Goal: Book appointment/travel/reservation

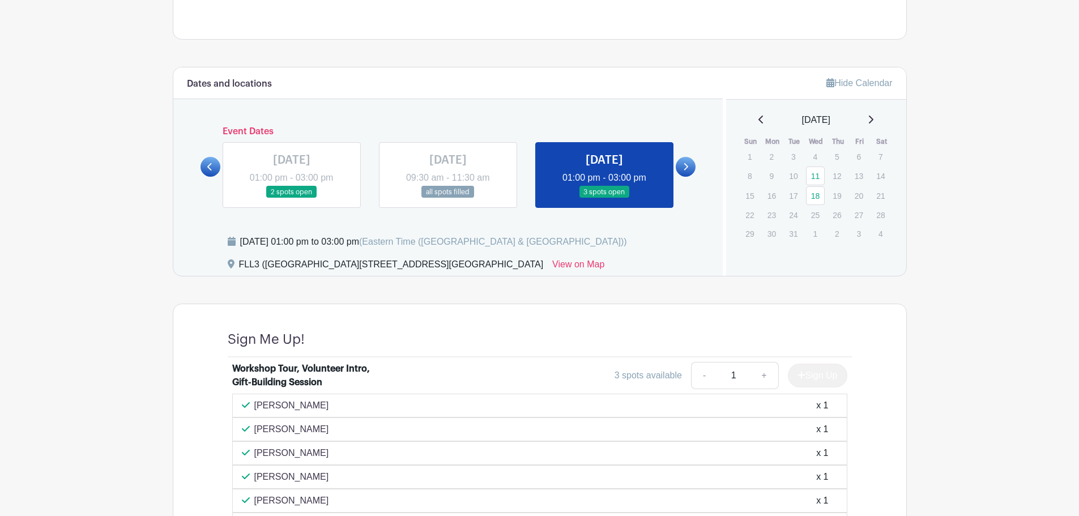
scroll to position [623, 0]
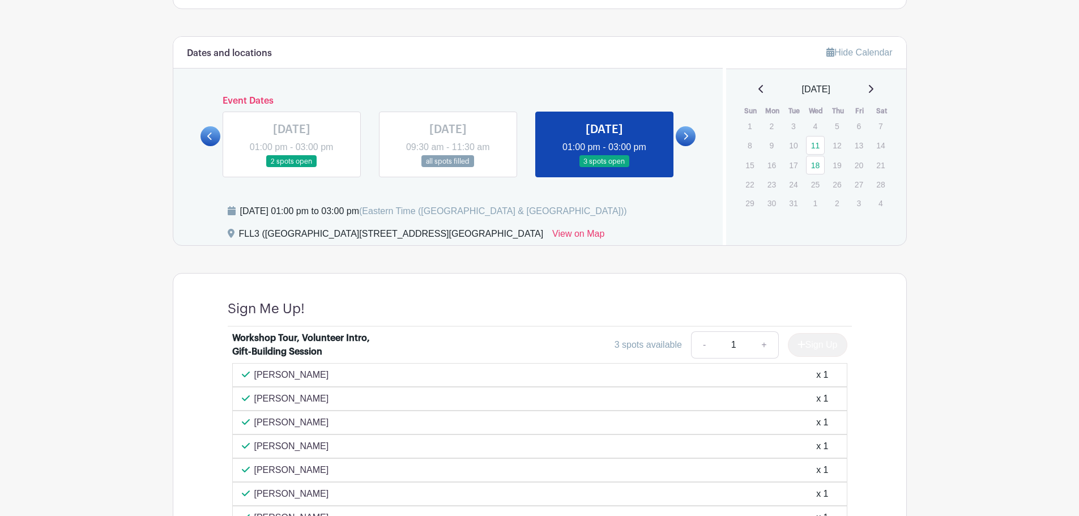
click at [688, 135] on icon at bounding box center [685, 136] width 5 height 8
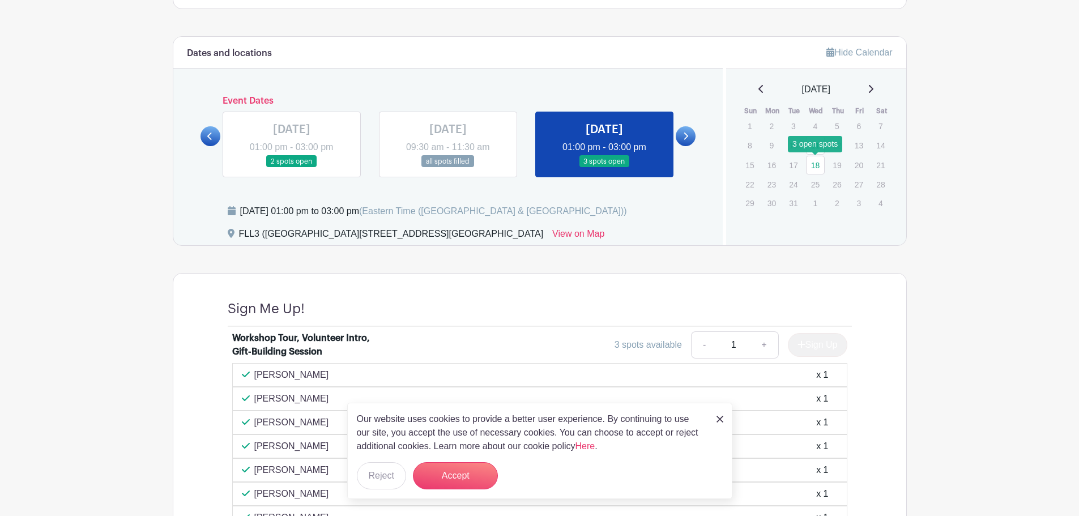
click at [820, 172] on link "18" at bounding box center [815, 165] width 19 height 19
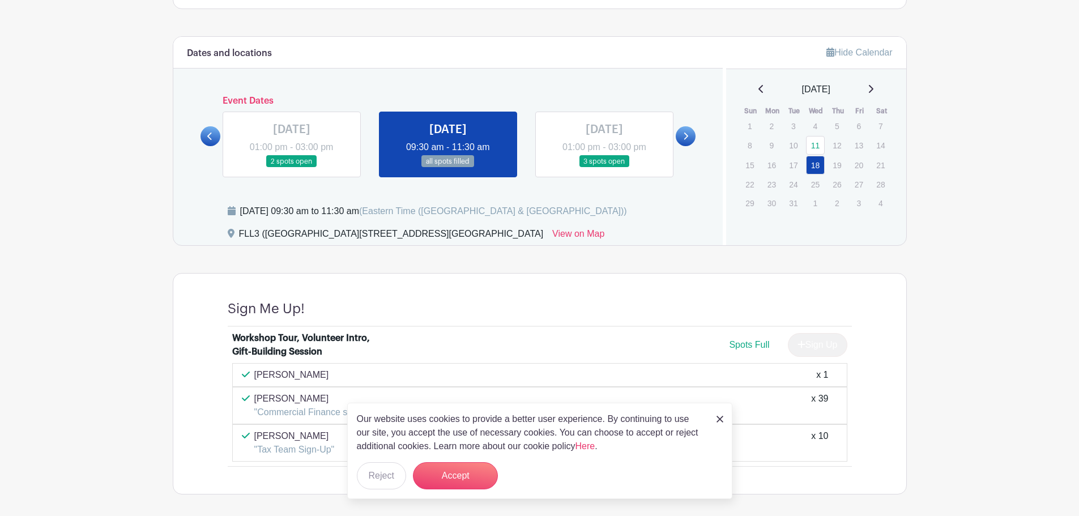
click at [873, 89] on icon at bounding box center [871, 88] width 6 height 9
click at [758, 88] on icon at bounding box center [760, 89] width 5 height 8
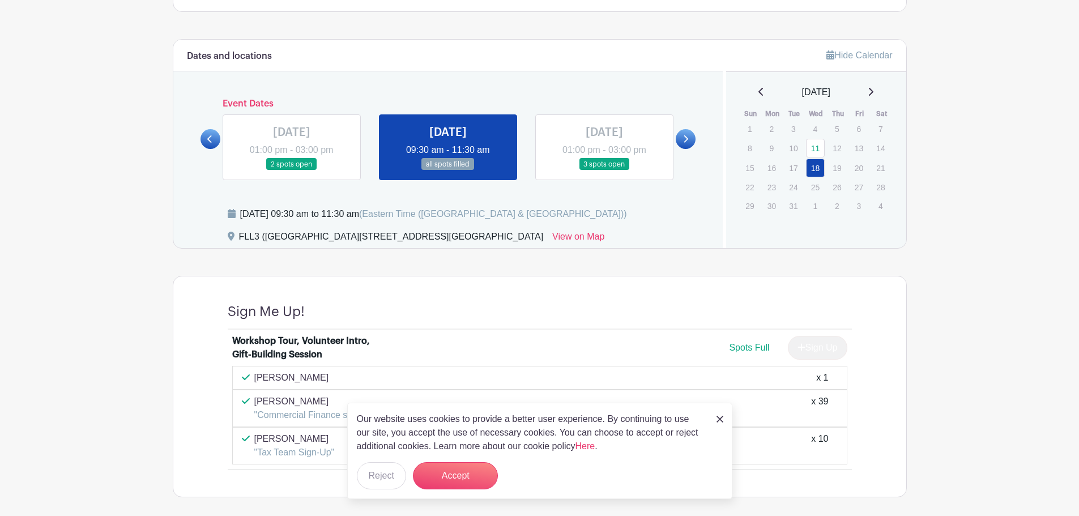
scroll to position [623, 0]
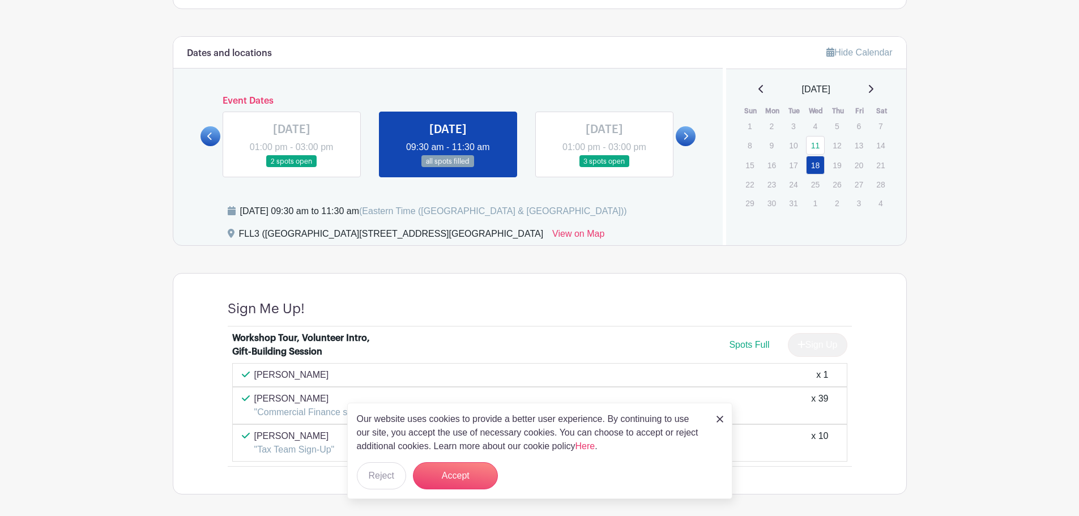
click at [721, 417] on img at bounding box center [720, 419] width 7 height 7
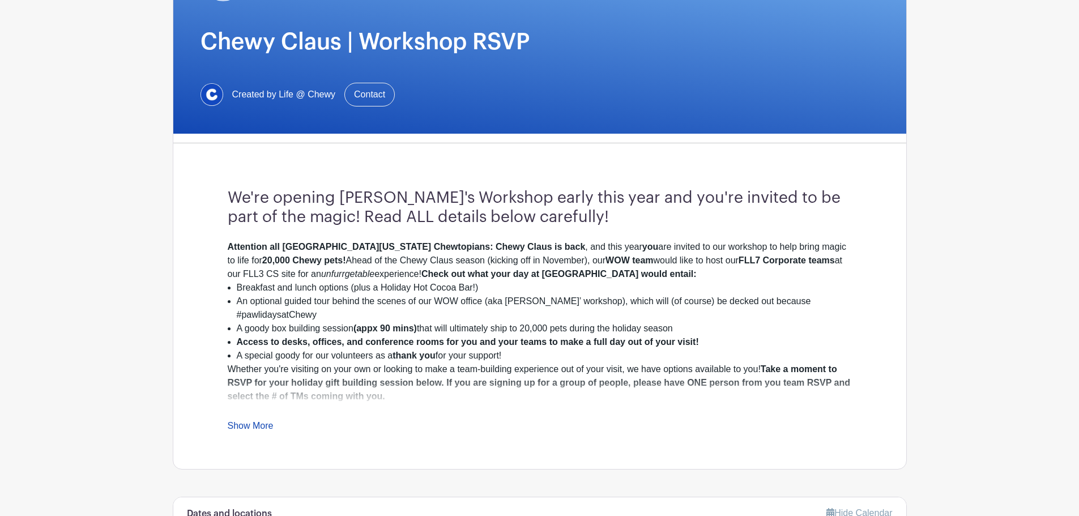
scroll to position [0, 0]
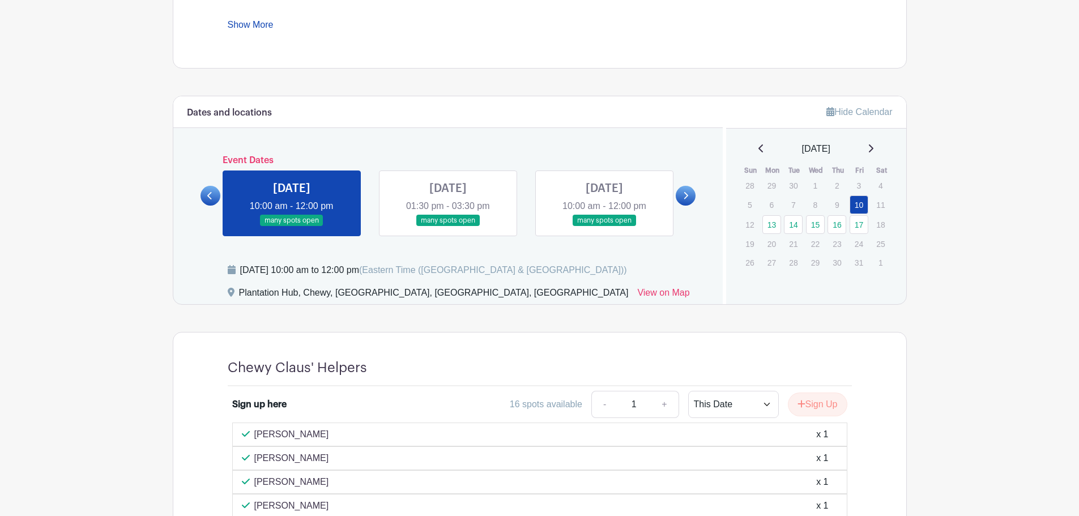
scroll to position [566, 0]
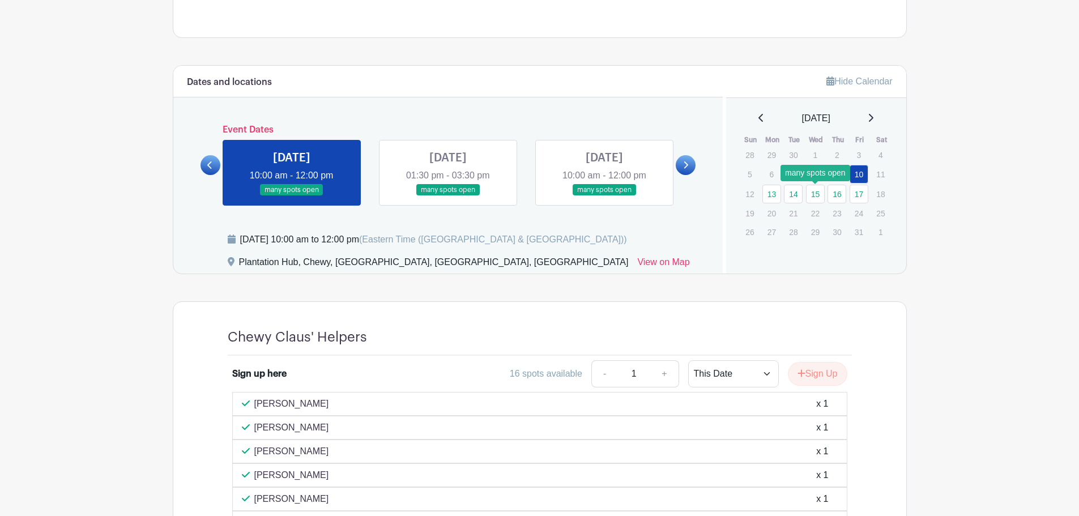
click at [821, 190] on link "15" at bounding box center [815, 194] width 19 height 19
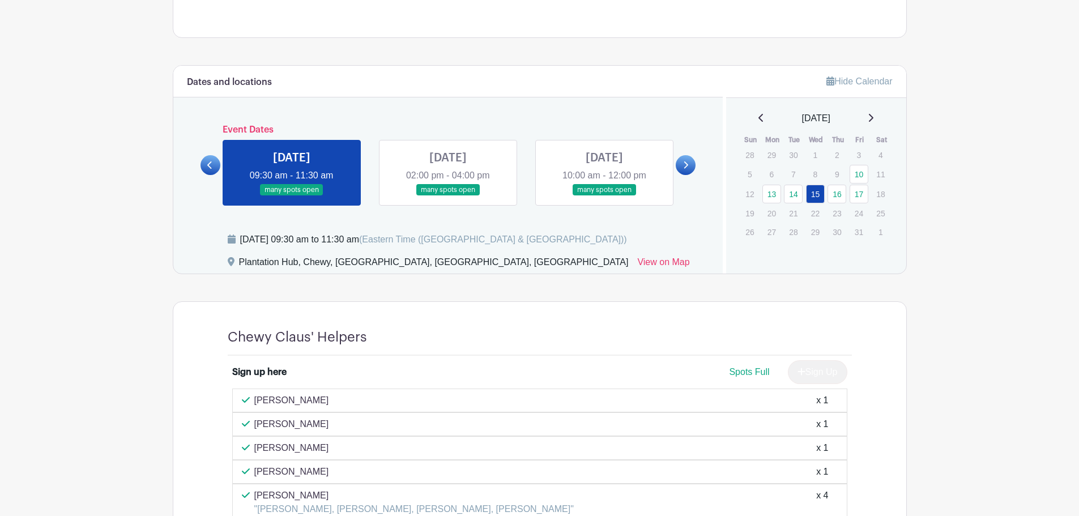
click at [659, 133] on div "[DATE] 09:30 am - 11:30 am many spots open [DATE] 02:00 pm - 04:00 pm many spot…" at bounding box center [449, 168] width 470 height 75
click at [873, 117] on icon at bounding box center [871, 118] width 5 height 8
click at [873, 117] on icon at bounding box center [871, 117] width 6 height 9
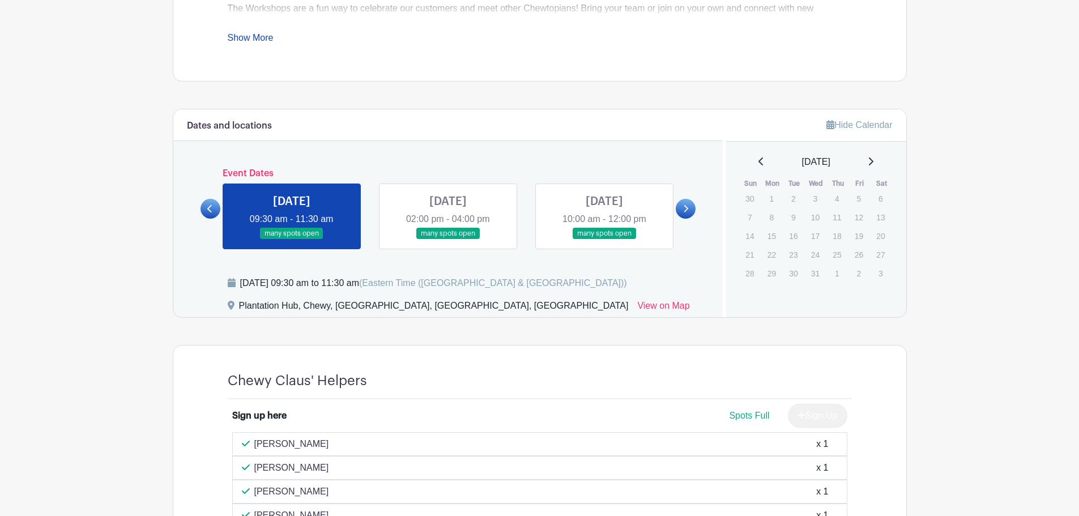
scroll to position [510, 0]
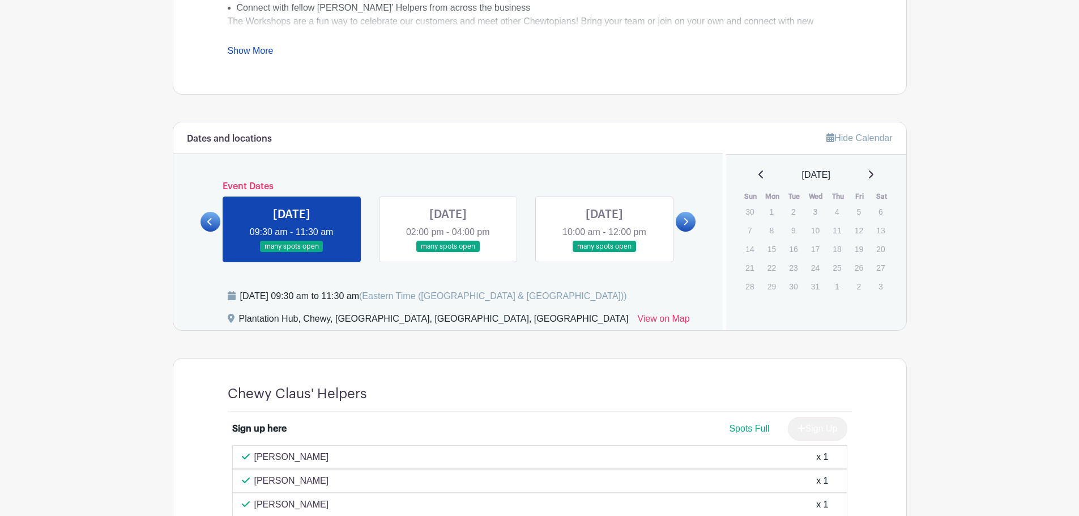
click at [684, 219] on icon at bounding box center [685, 222] width 5 height 8
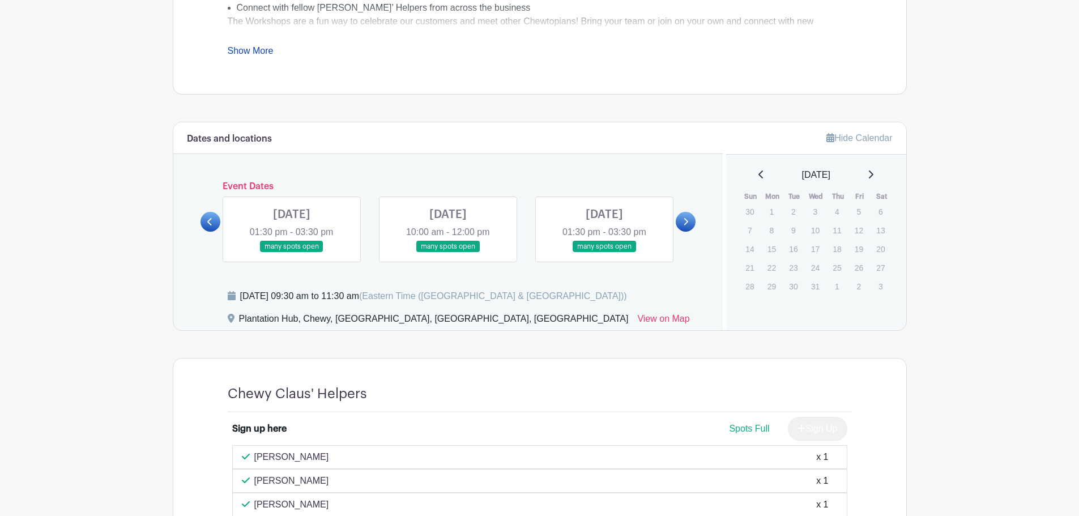
click at [758, 174] on icon at bounding box center [761, 174] width 6 height 9
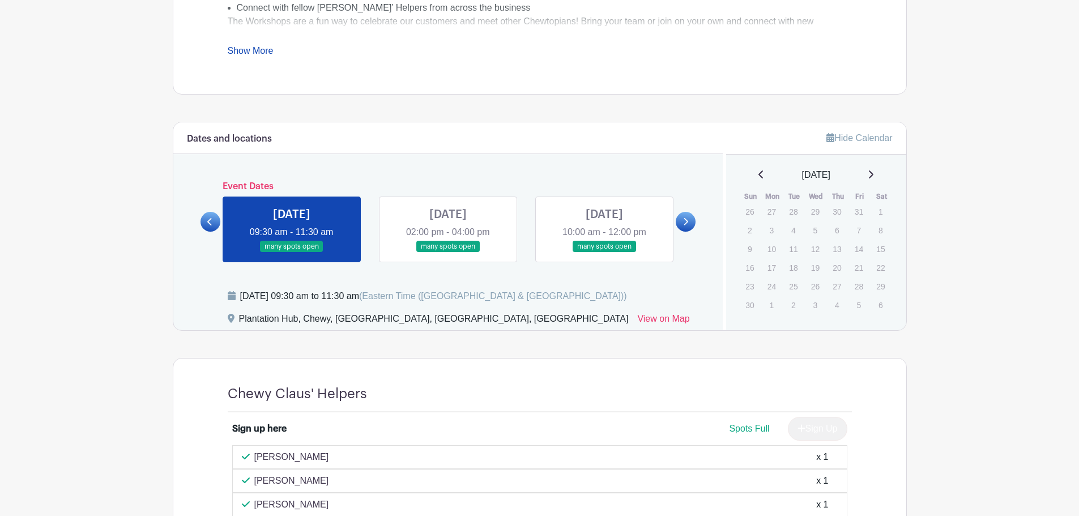
click at [688, 222] on icon at bounding box center [685, 222] width 5 height 8
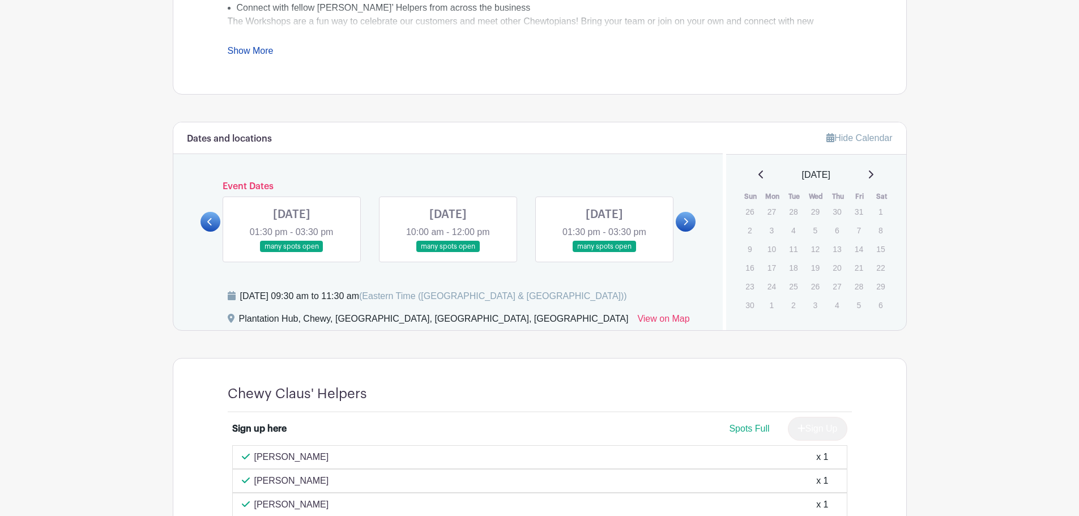
click at [758, 176] on icon at bounding box center [760, 174] width 5 height 8
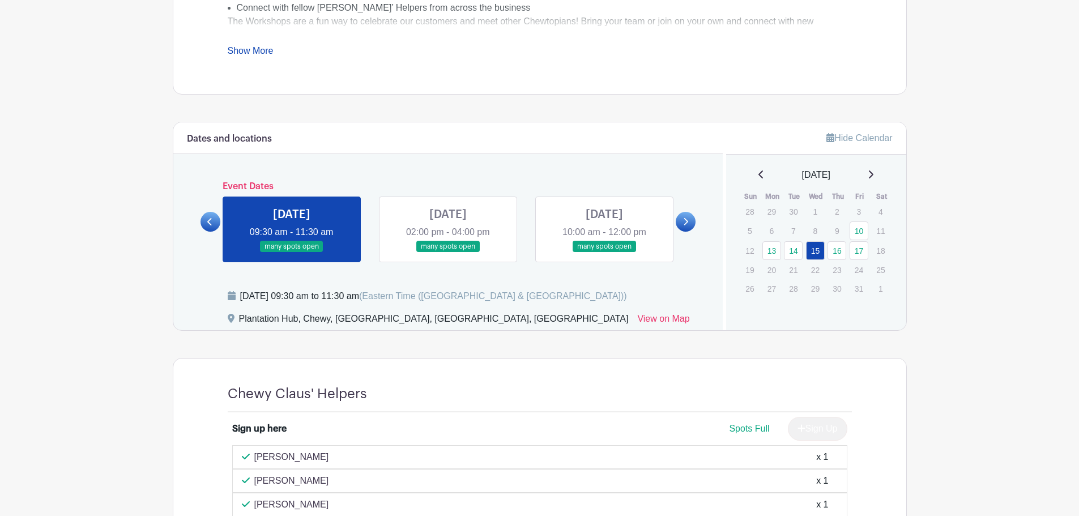
click at [686, 218] on icon at bounding box center [685, 222] width 5 height 8
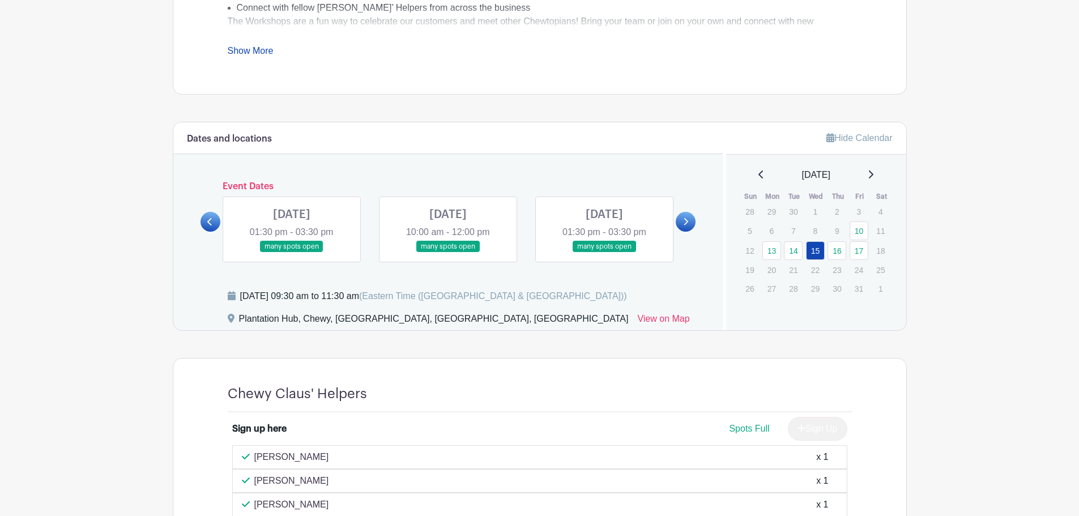
click at [686, 218] on icon at bounding box center [685, 222] width 5 height 8
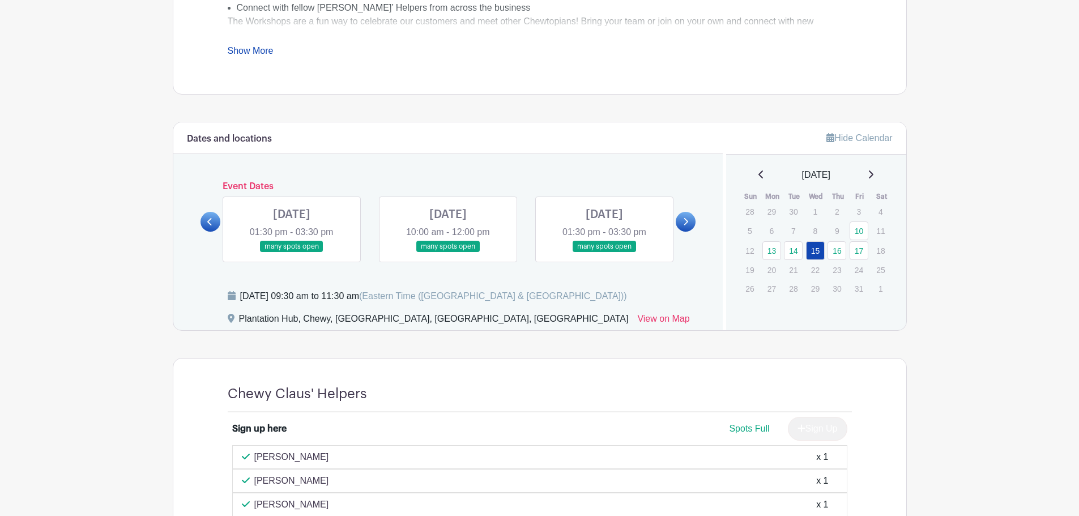
click at [686, 218] on icon at bounding box center [685, 222] width 5 height 8
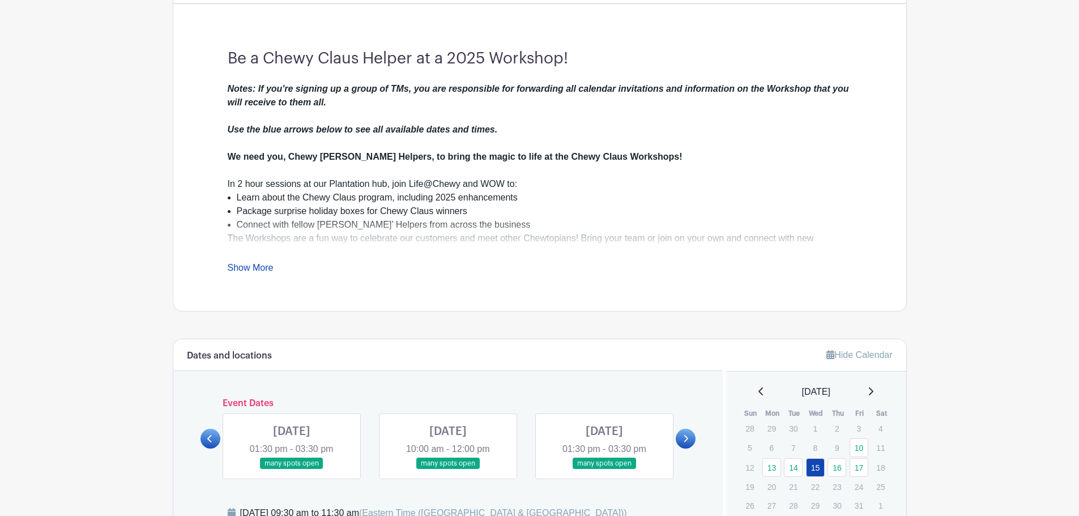
scroll to position [283, 0]
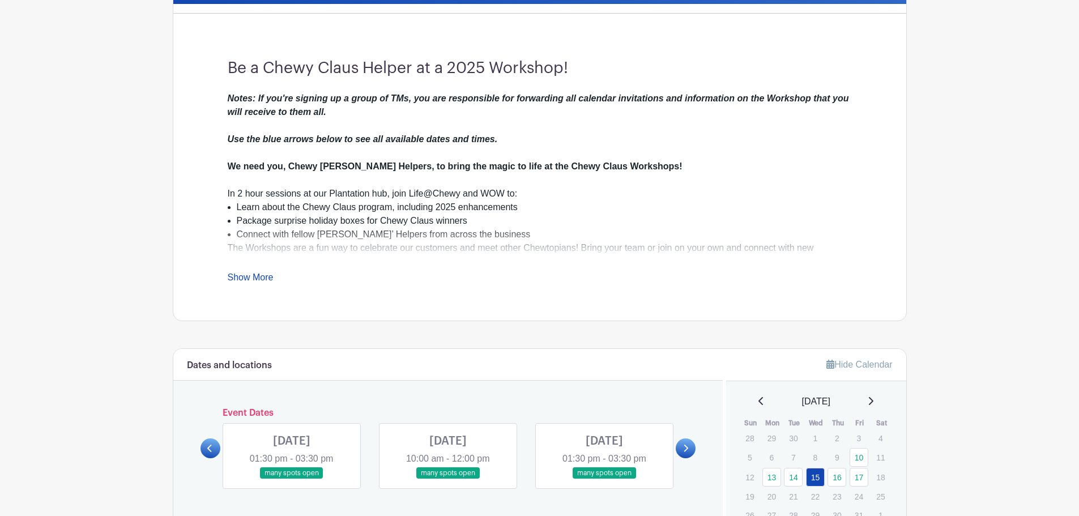
click at [250, 272] on div "Notes: If you're signing up a group of TMs, you are responsible for forwarding …" at bounding box center [540, 188] width 624 height 193
click at [245, 274] on link "Show More" at bounding box center [251, 279] width 46 height 14
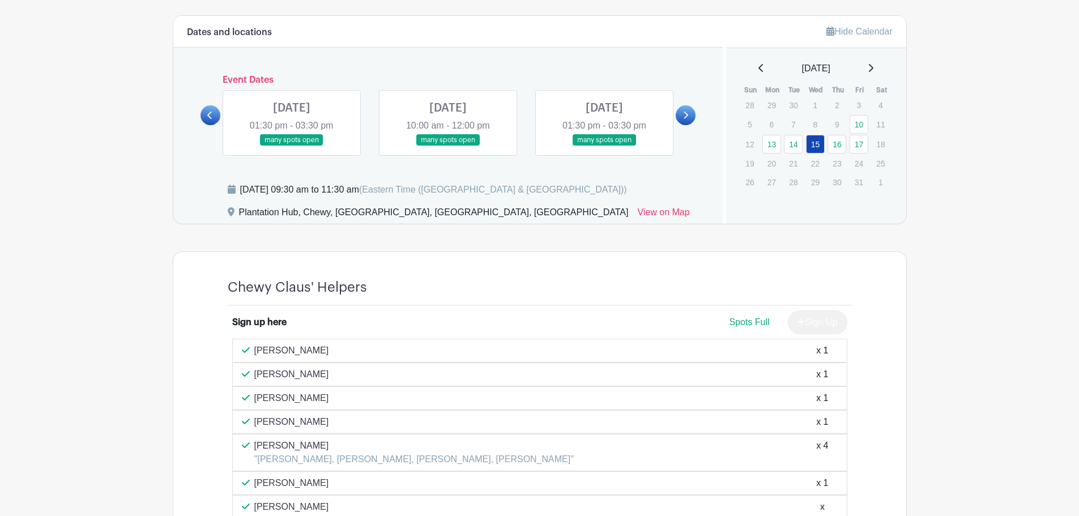
scroll to position [671, 0]
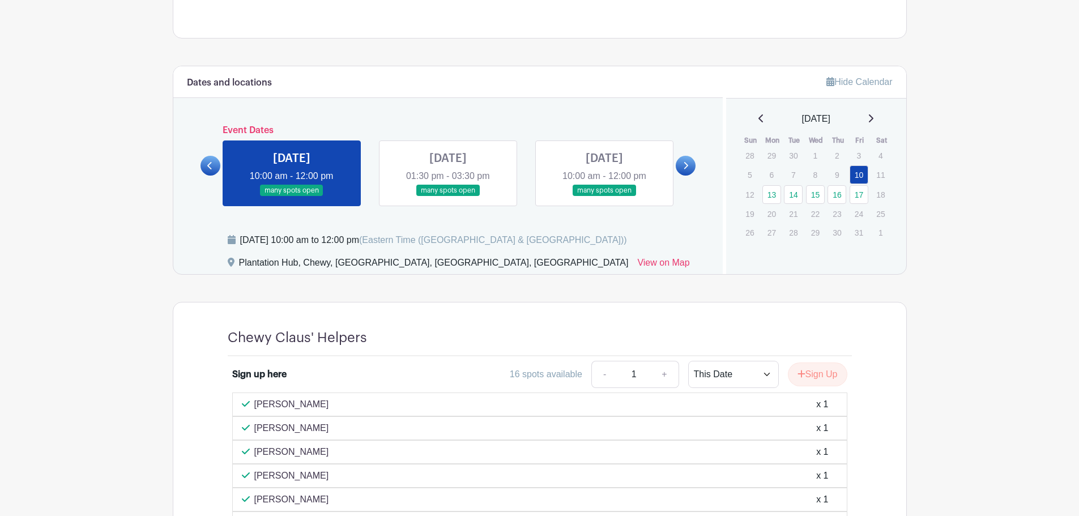
scroll to position [566, 0]
click at [873, 116] on icon at bounding box center [871, 117] width 6 height 9
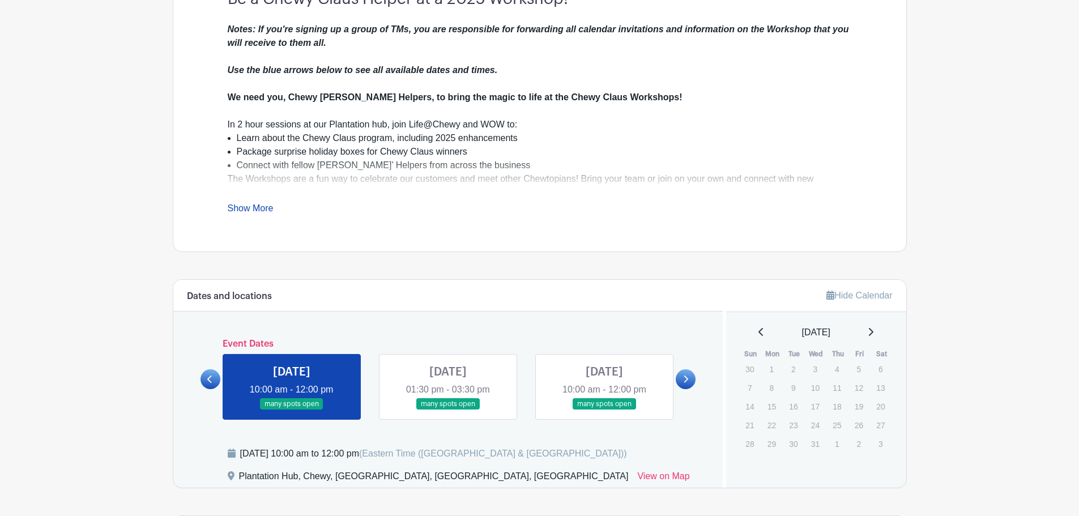
scroll to position [415, 0]
